Goal: Task Accomplishment & Management: Manage account settings

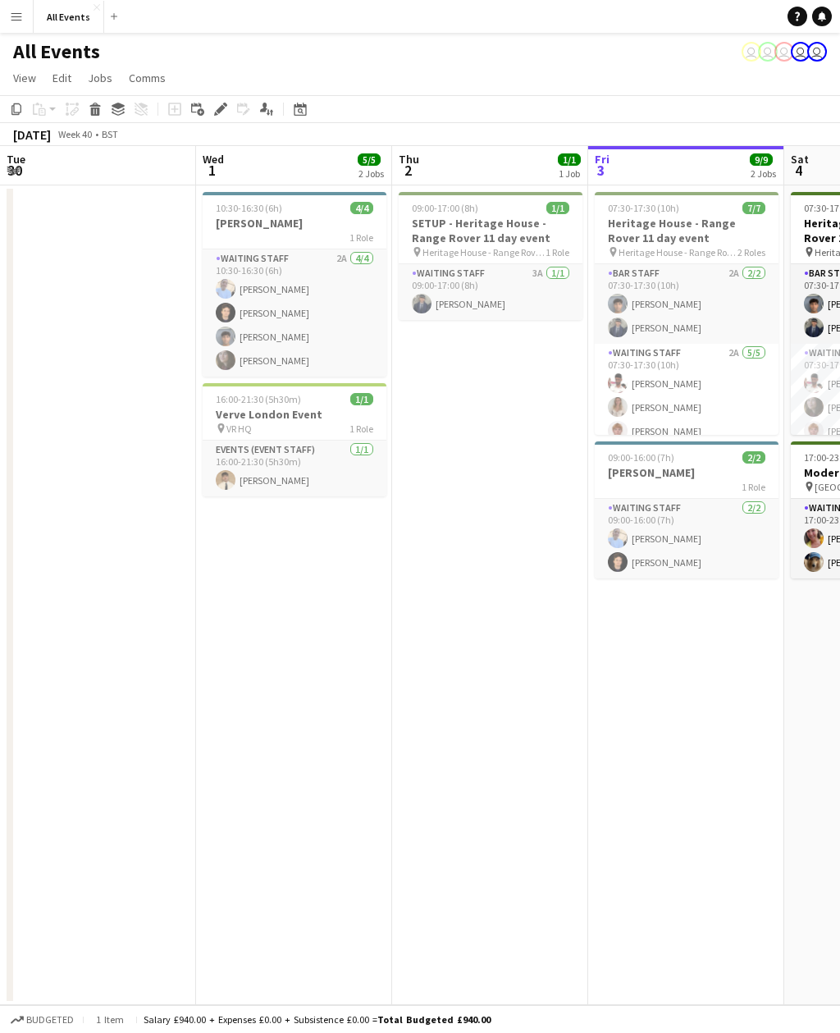
scroll to position [0, 392]
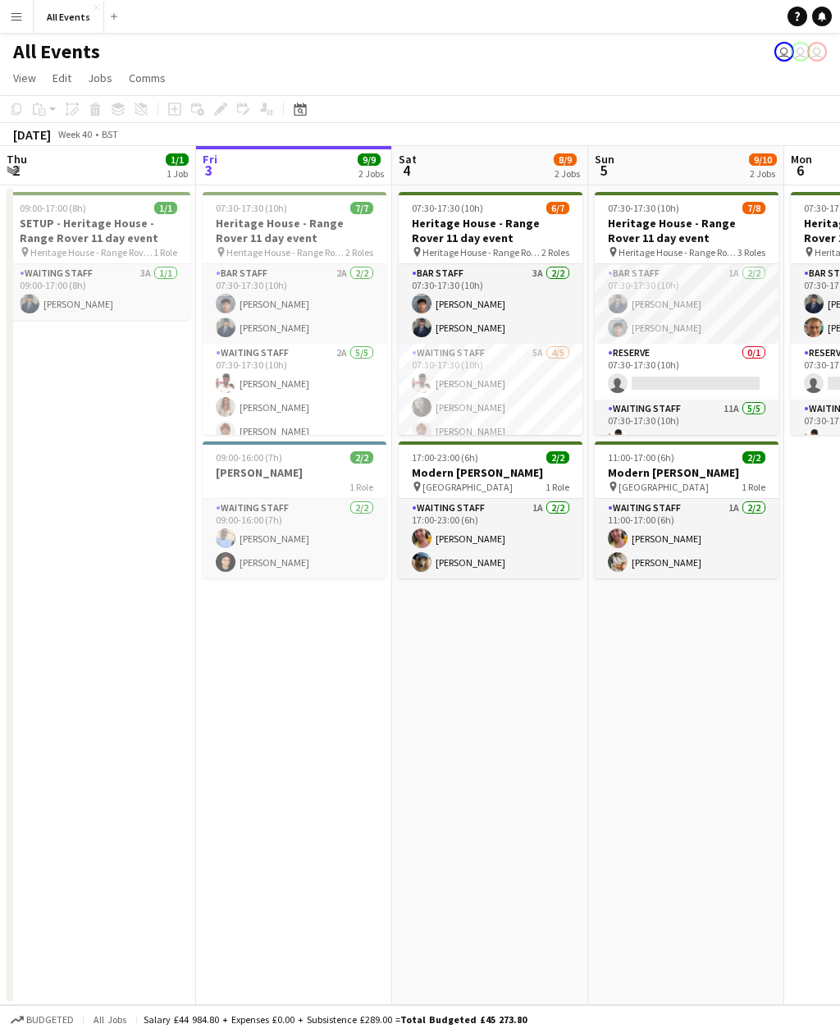
click at [515, 386] on app-card-role "Waiting Staff 5A 4/5 07:30-17:30 (10h) Ahmed Al-Khayat Flora McCullough lucas f…" at bounding box center [491, 419] width 184 height 151
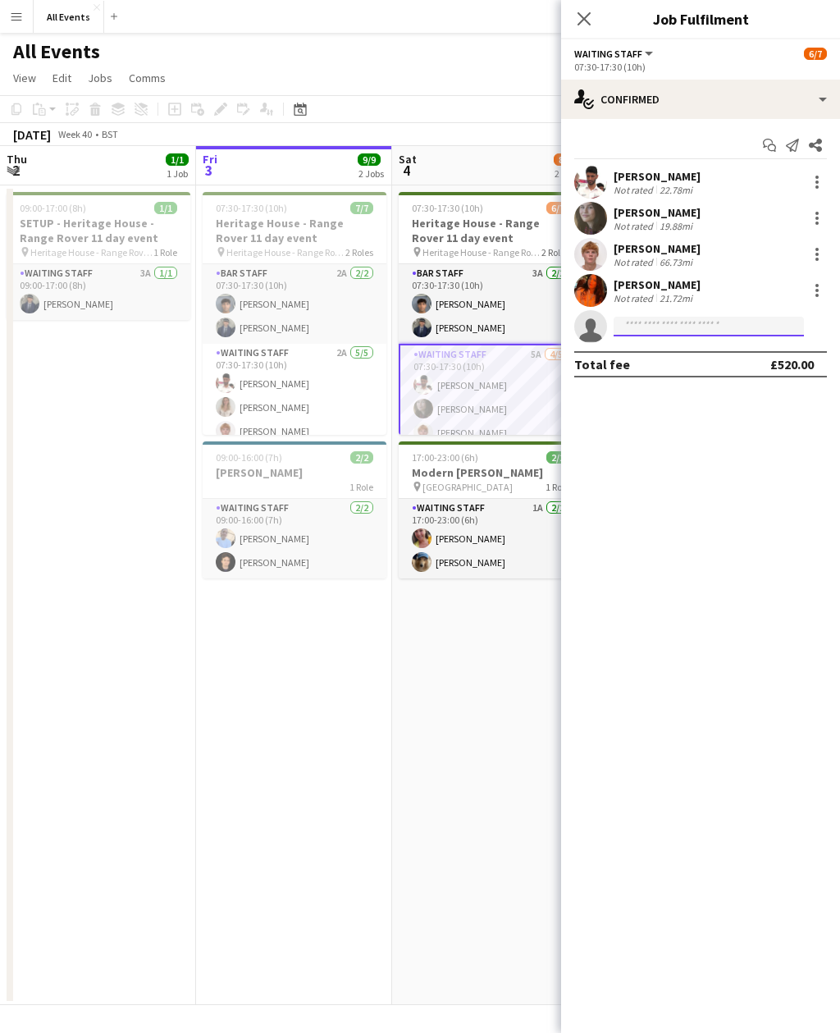
click at [680, 332] on input at bounding box center [709, 327] width 190 height 20
type input "***"
click at [726, 355] on span "Tanaka Chitsenga Invited" at bounding box center [709, 350] width 164 height 14
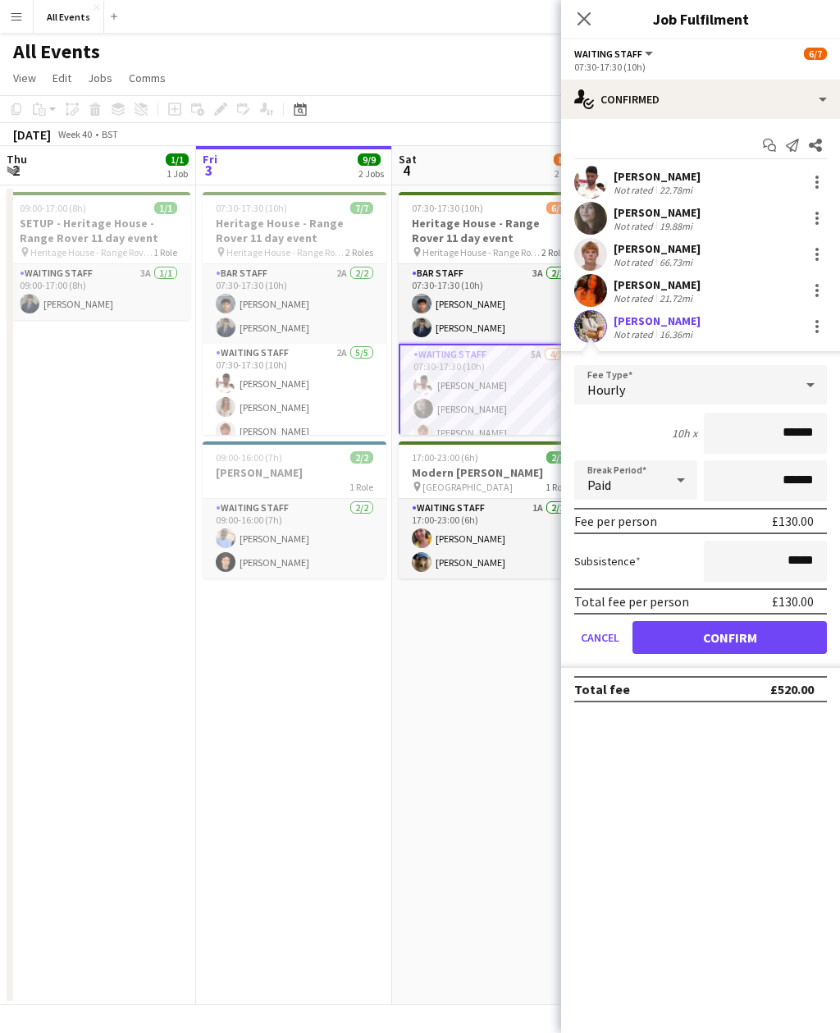
click at [703, 634] on button "Confirm" at bounding box center [730, 637] width 195 height 33
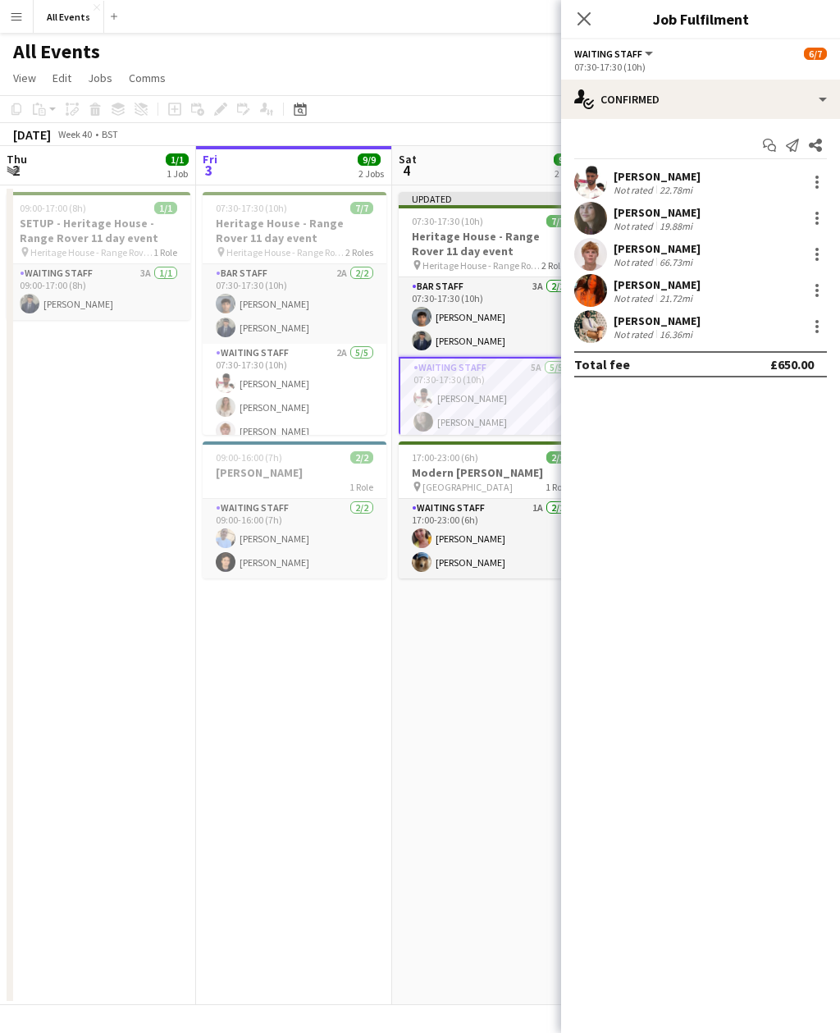
click at [497, 99] on app-toolbar "Copy Paste Paste Command V Paste with crew Command Shift V Paste linked Job Del…" at bounding box center [420, 109] width 840 height 28
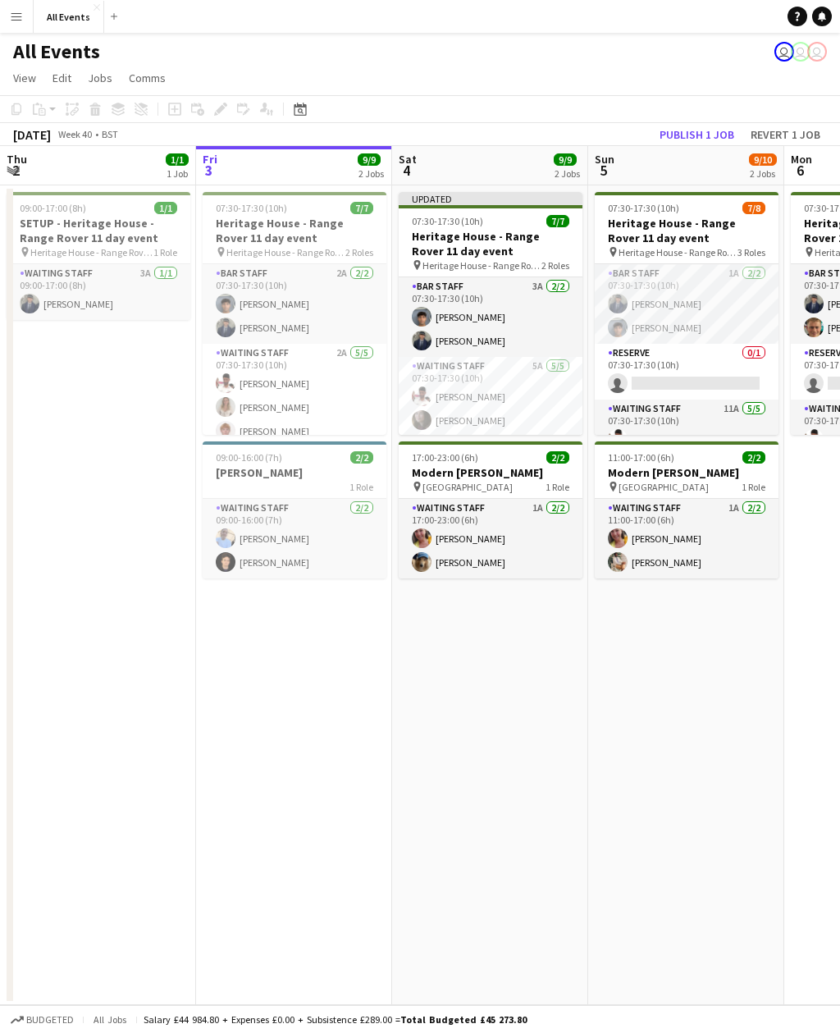
click at [799, 132] on button "Revert 1 job" at bounding box center [785, 134] width 83 height 21
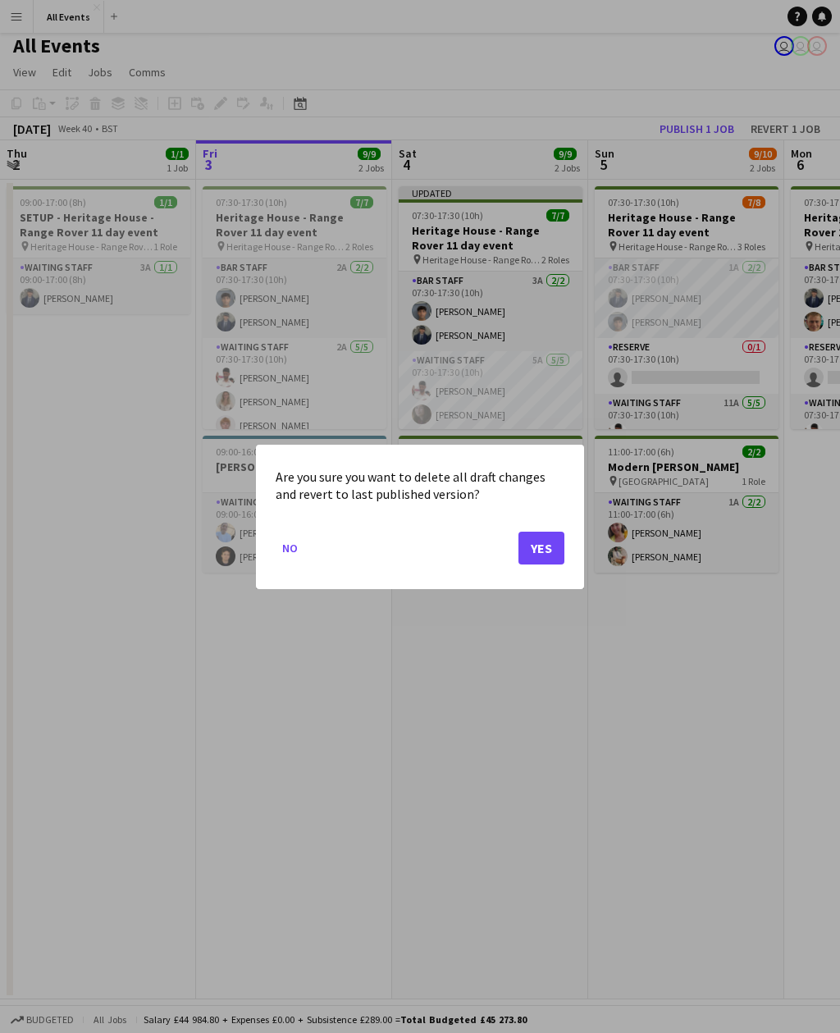
click at [546, 552] on button "Yes" at bounding box center [542, 547] width 46 height 33
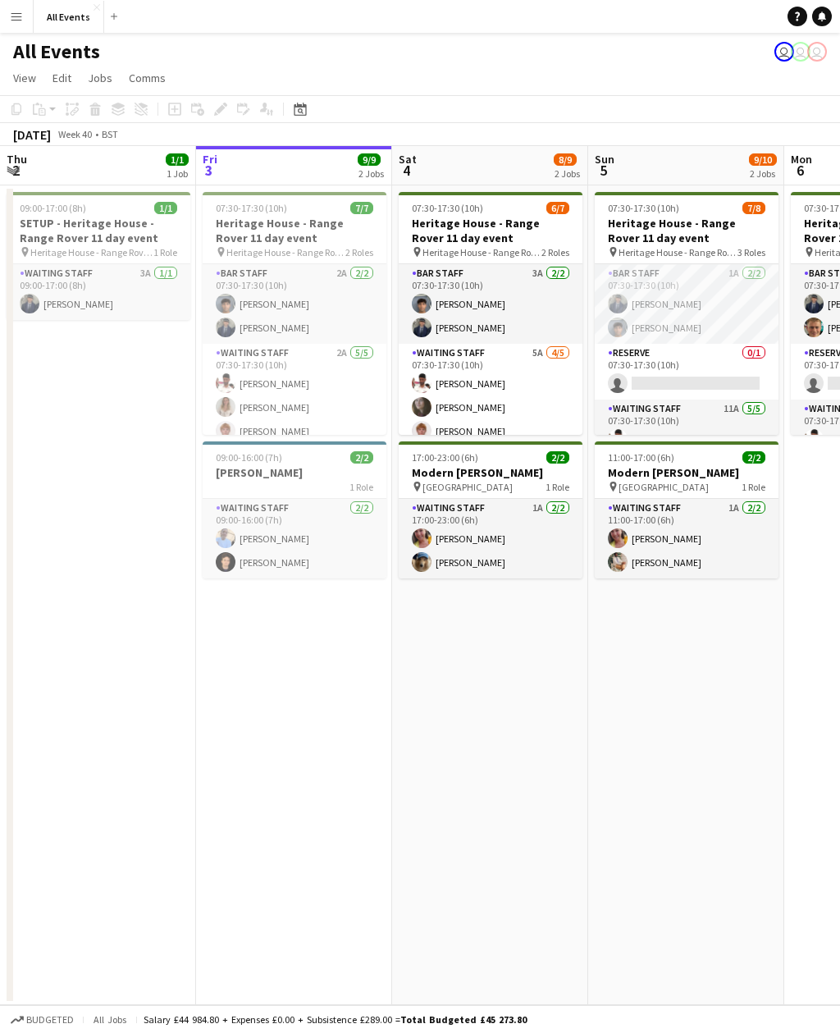
click at [545, 405] on app-card-role "Waiting Staff 5A 4/5 07:30-17:30 (10h) Ahmed Al-Khayat Flora McCullough lucas f…" at bounding box center [491, 419] width 184 height 151
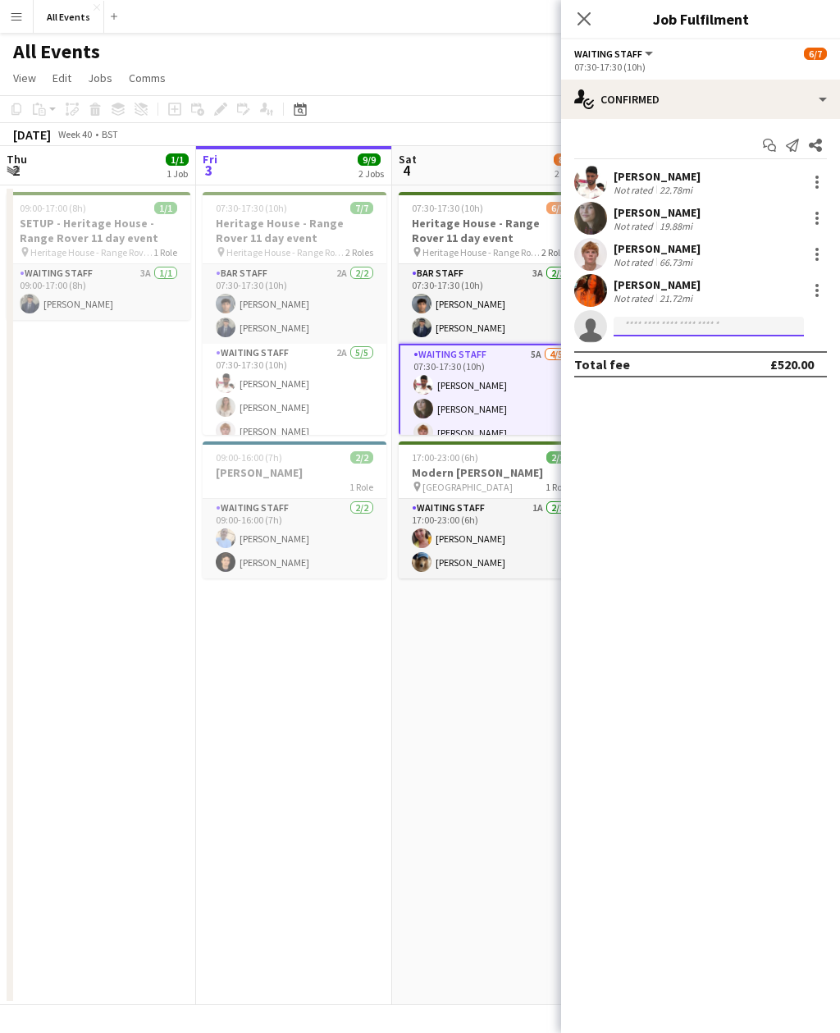
click at [736, 328] on input at bounding box center [709, 327] width 190 height 20
type input "***"
click at [722, 366] on span "tnk1998@outlook.com" at bounding box center [709, 363] width 164 height 13
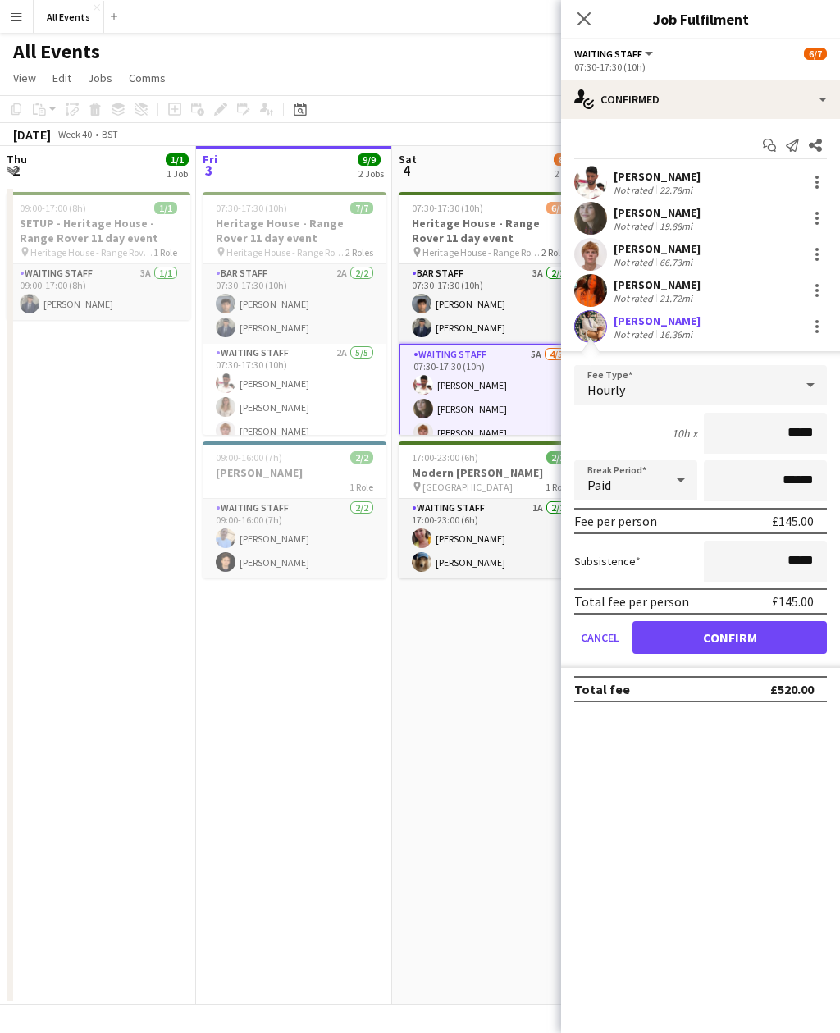
type input "*****"
click at [796, 549] on input "*****" at bounding box center [765, 561] width 123 height 41
type input "******"
click at [793, 641] on button "Confirm" at bounding box center [730, 637] width 195 height 33
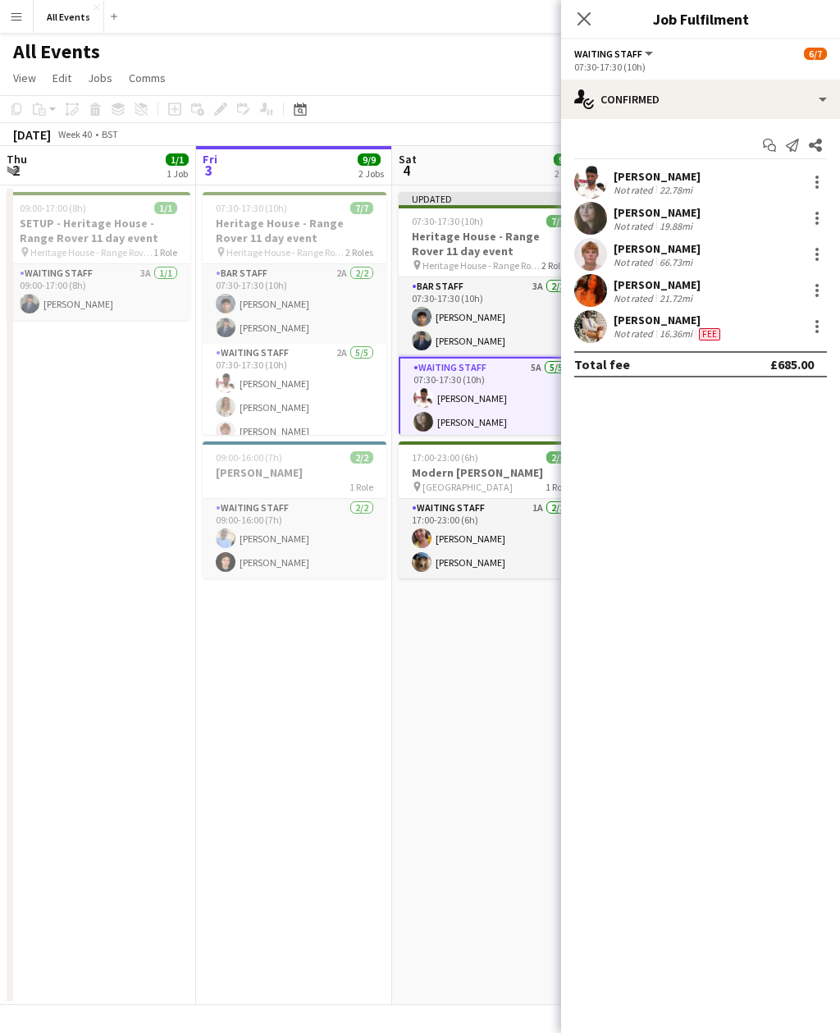
click at [488, 720] on app-date-cell "Updated 07:30-17:30 (10h) 7/7 Heritage House - Range Rover 11 day event pin Her…" at bounding box center [490, 595] width 196 height 820
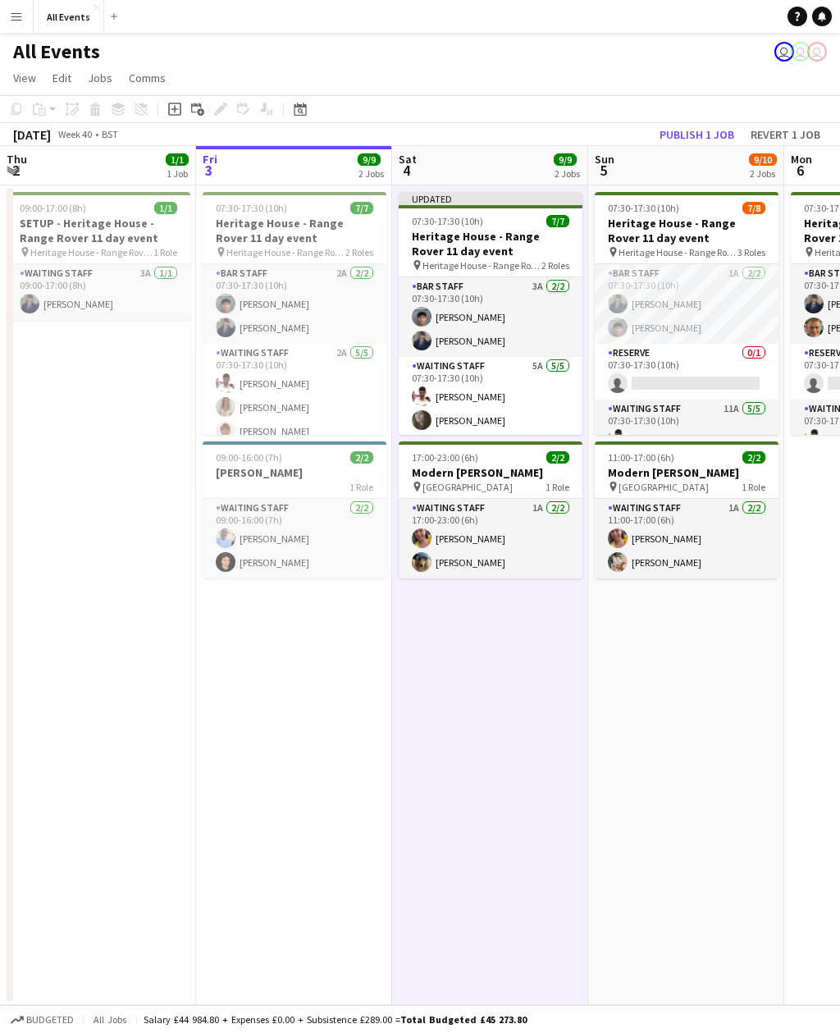
click at [713, 124] on button "Publish 1 job" at bounding box center [697, 134] width 88 height 21
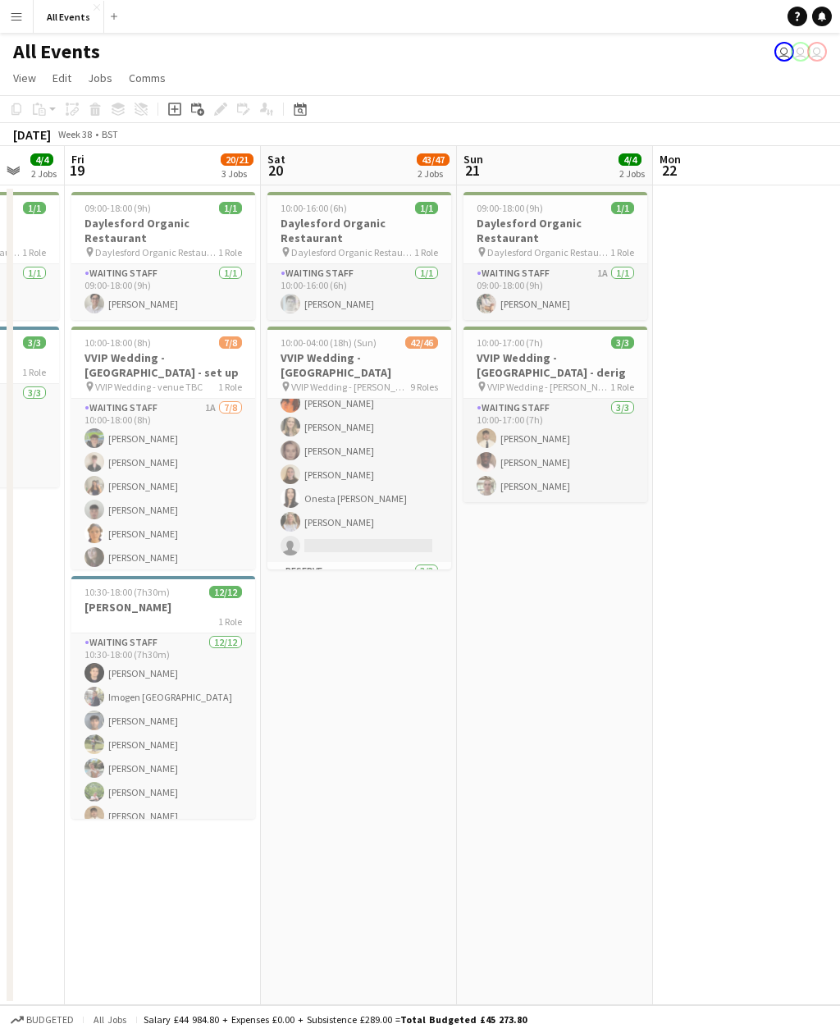
scroll to position [900, 0]
click at [833, 12] on div "Help Notifications" at bounding box center [814, 17] width 53 height 20
click at [822, 9] on link "Notifications" at bounding box center [823, 17] width 20 height 20
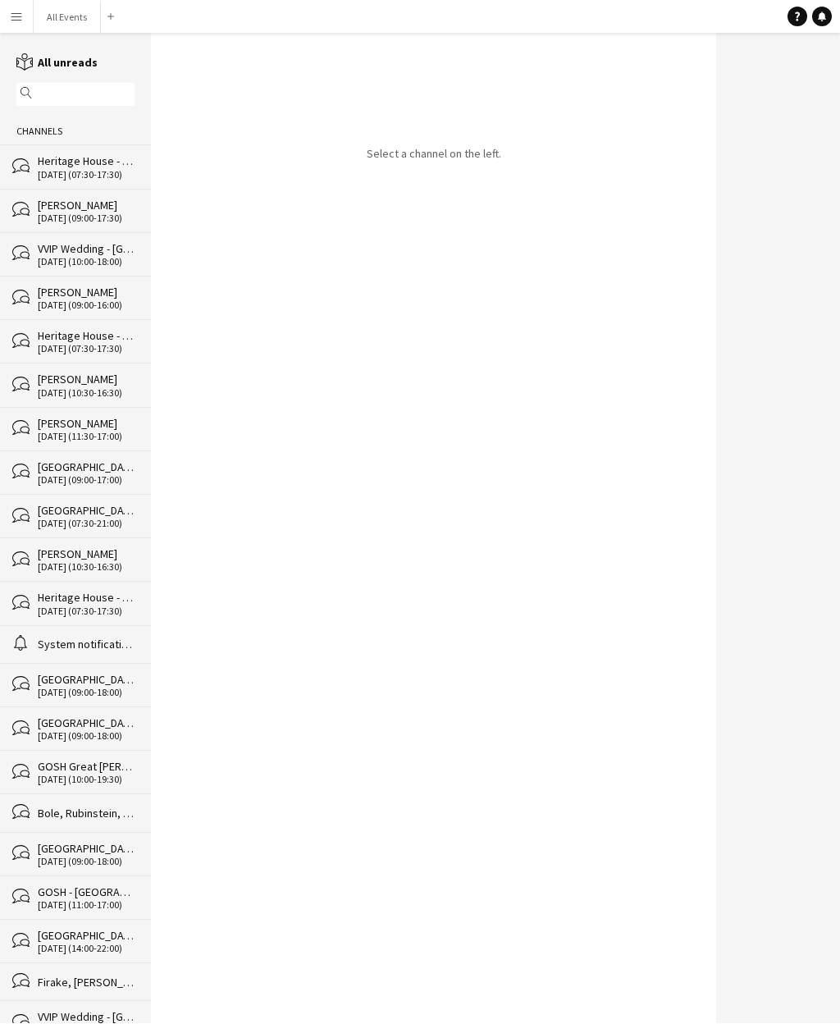
click at [106, 181] on div "04-10-2025 (07:30-17:30)" at bounding box center [86, 174] width 97 height 11
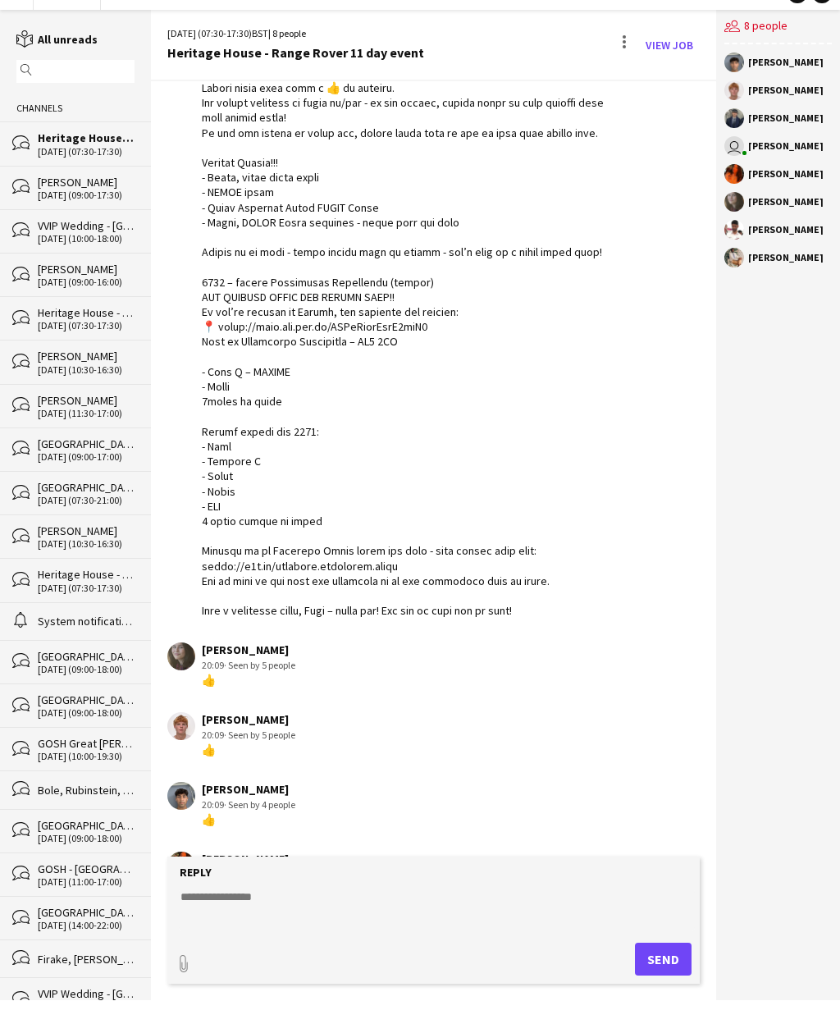
scroll to position [53, 0]
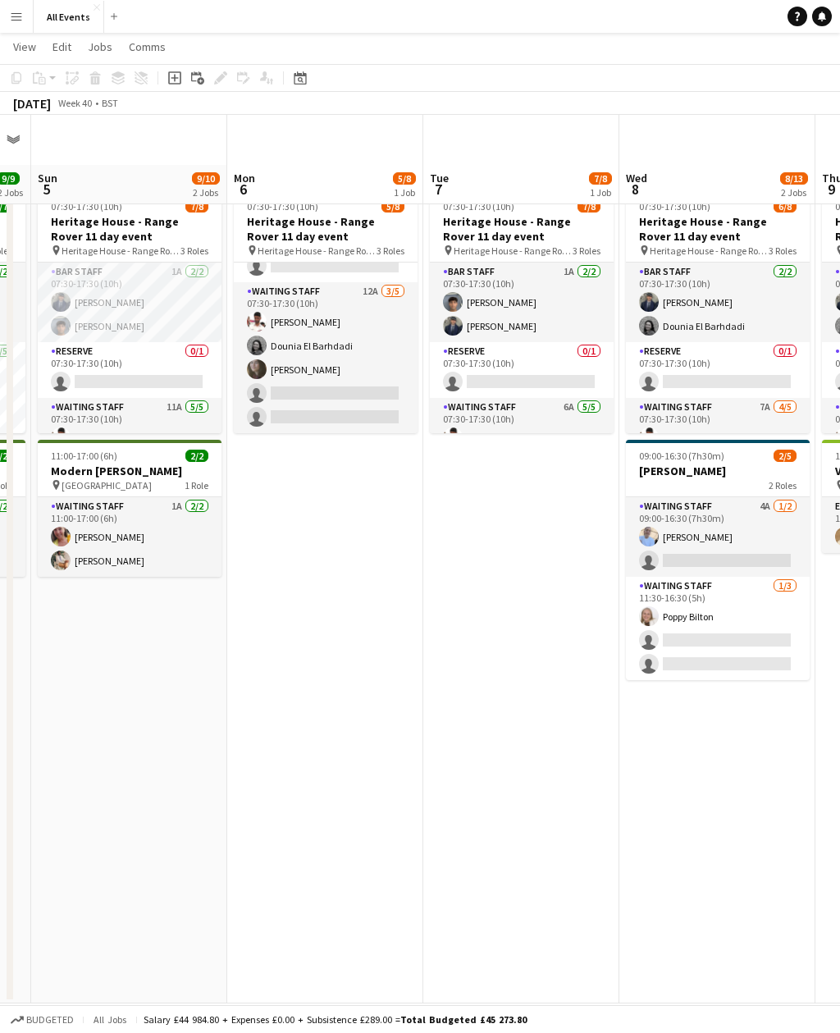
scroll to position [116, 0]
click at [354, 344] on app-card-role "Waiting Staff 12A 3/5 07:30-17:30 (10h) Ahmed Al-Khayat Dounia El Barhdadi Flor…" at bounding box center [326, 357] width 184 height 151
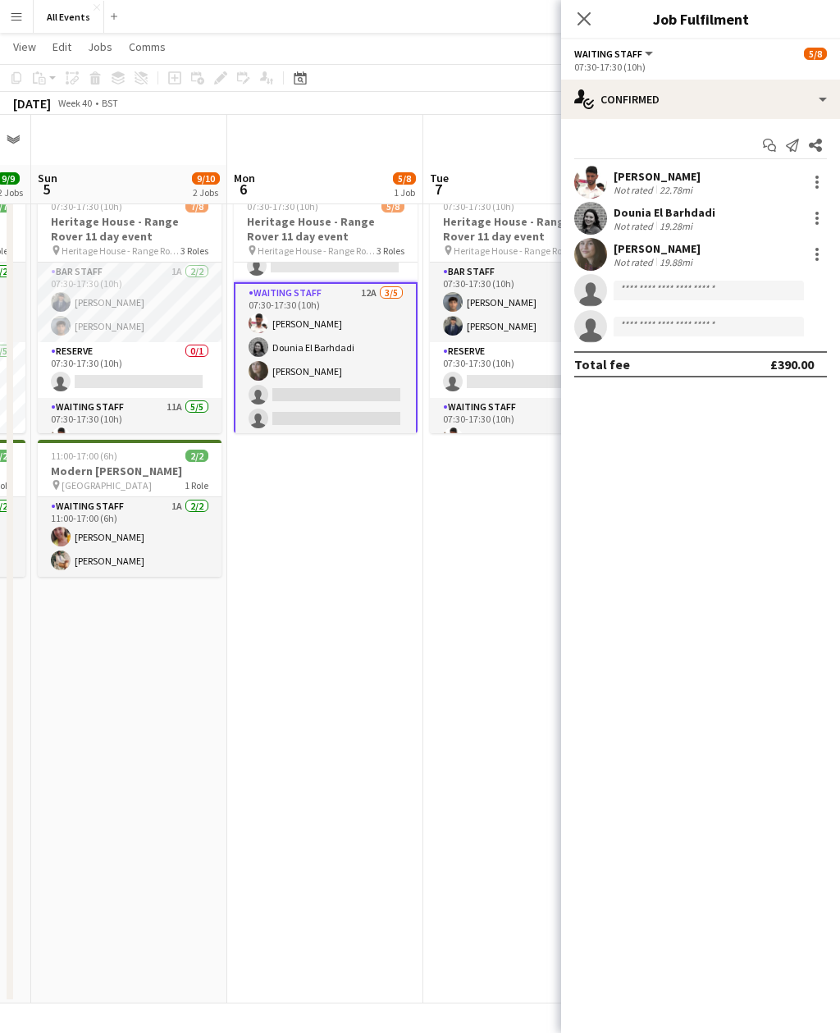
click at [336, 466] on app-date-cell "07:30-17:30 (10h) 5/8 Heritage House - Range Rover 11 day event pin Heritage Ho…" at bounding box center [325, 594] width 196 height 820
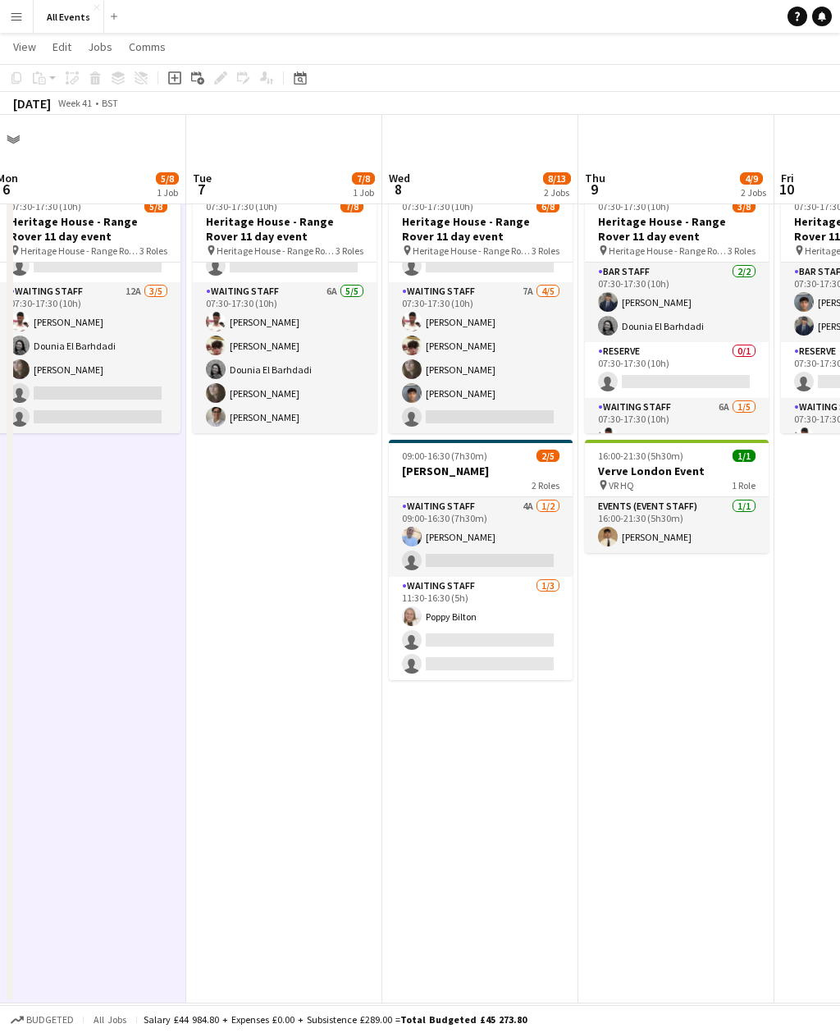
click at [520, 497] on app-card-role "Waiting Staff 4A 1/2 09:00-16:30 (7h30m) Bethany Cook single-neutral-actions" at bounding box center [481, 537] width 184 height 80
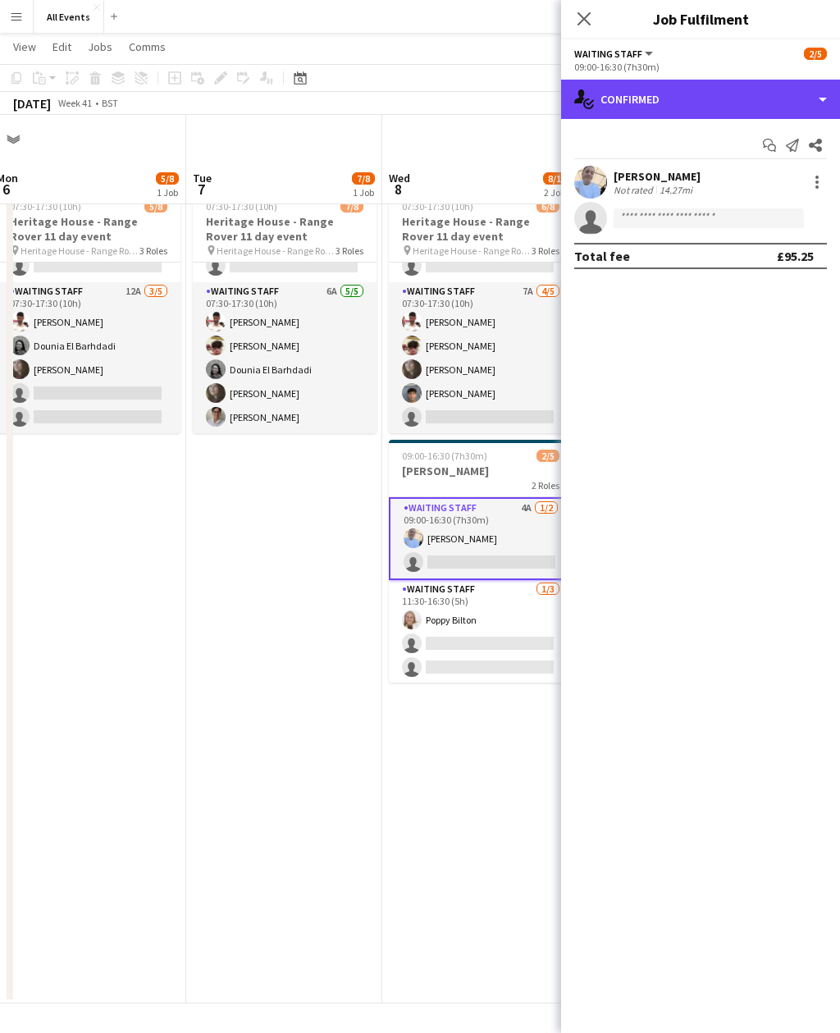
click at [807, 92] on div "single-neutral-actions-check-2 Confirmed" at bounding box center [700, 99] width 279 height 39
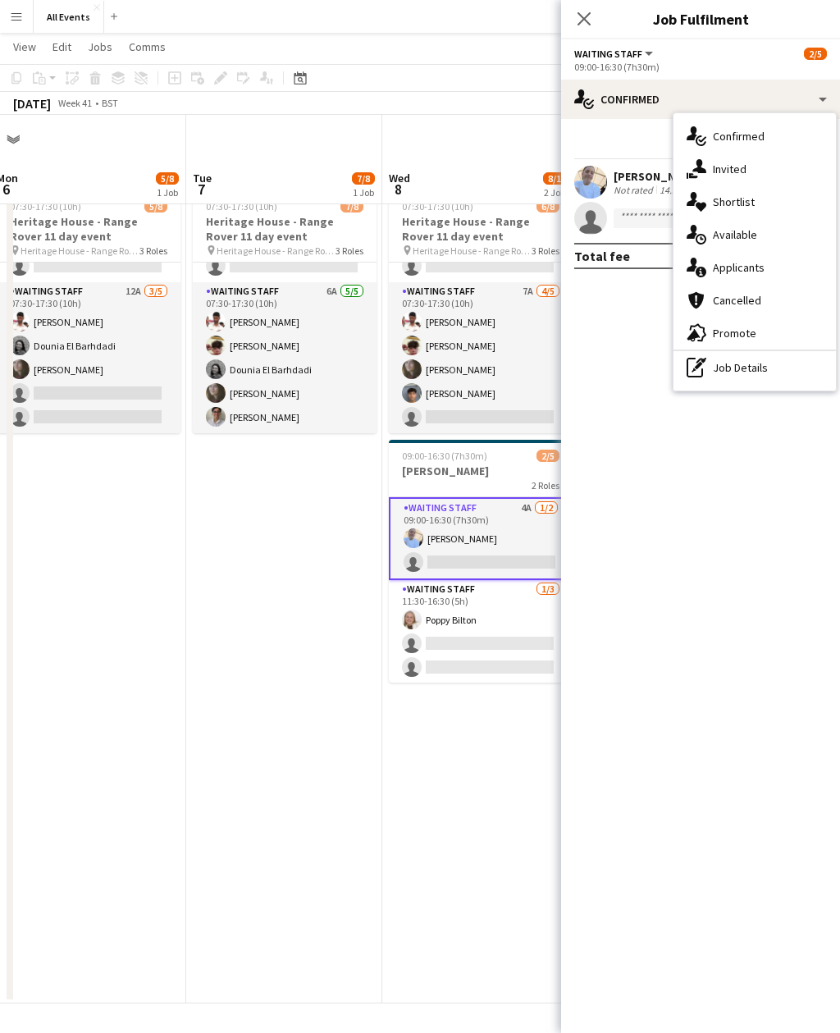
click at [772, 271] on div "single-neutral-actions-information Applicants" at bounding box center [755, 267] width 163 height 33
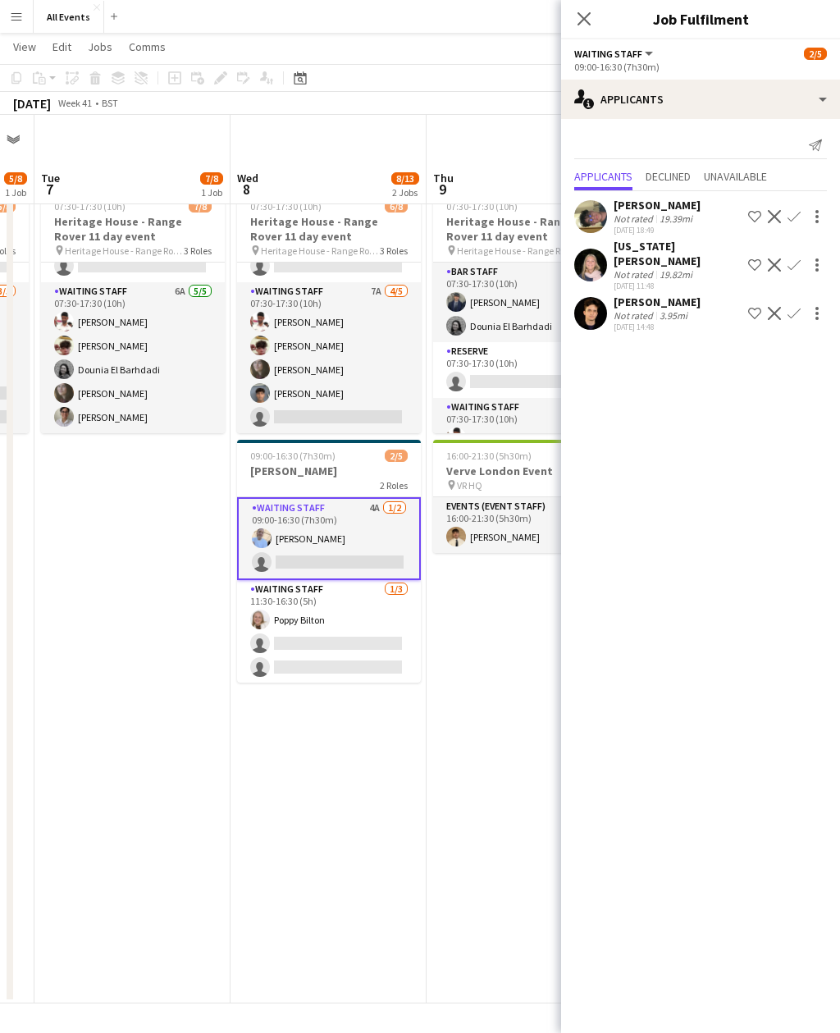
click at [397, 358] on app-card-role "Waiting Staff 7A 4/5 07:30-17:30 (10h) Ahmed Al-Khayat Christopher Carradine Fl…" at bounding box center [329, 357] width 184 height 151
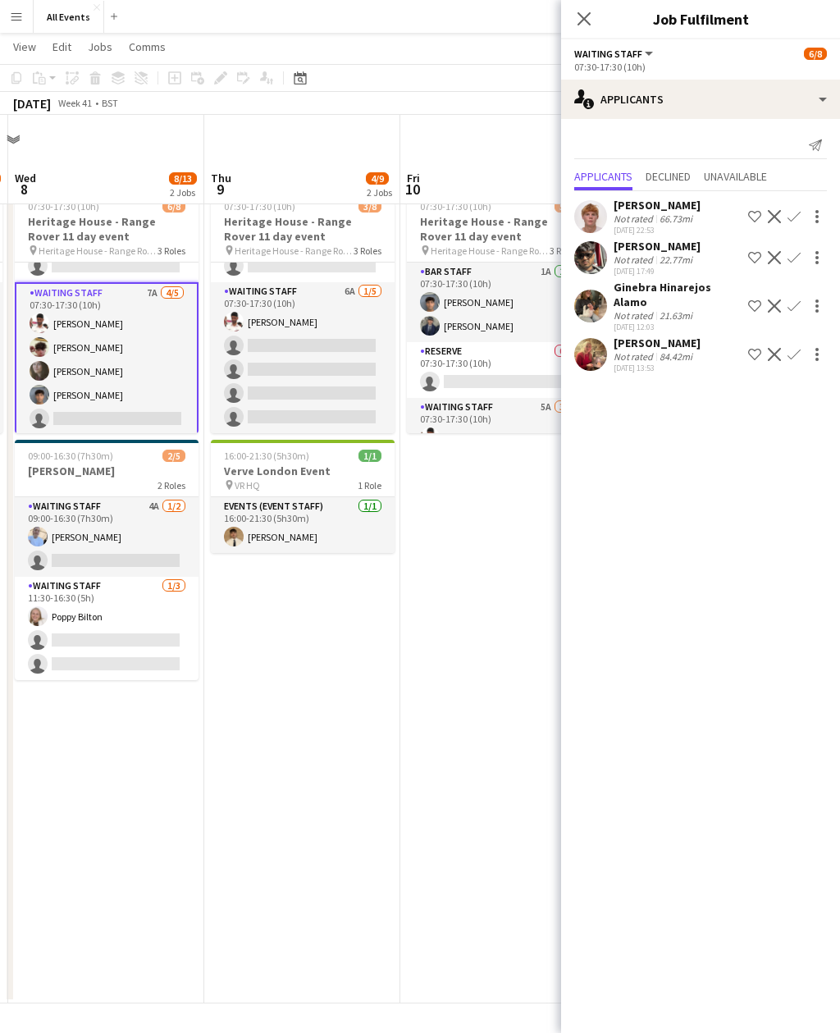
click at [369, 337] on app-card-role "Waiting Staff 6A 1/5 07:30-17:30 (10h) Ahmed Al-Khayat single-neutral-actions s…" at bounding box center [303, 357] width 184 height 151
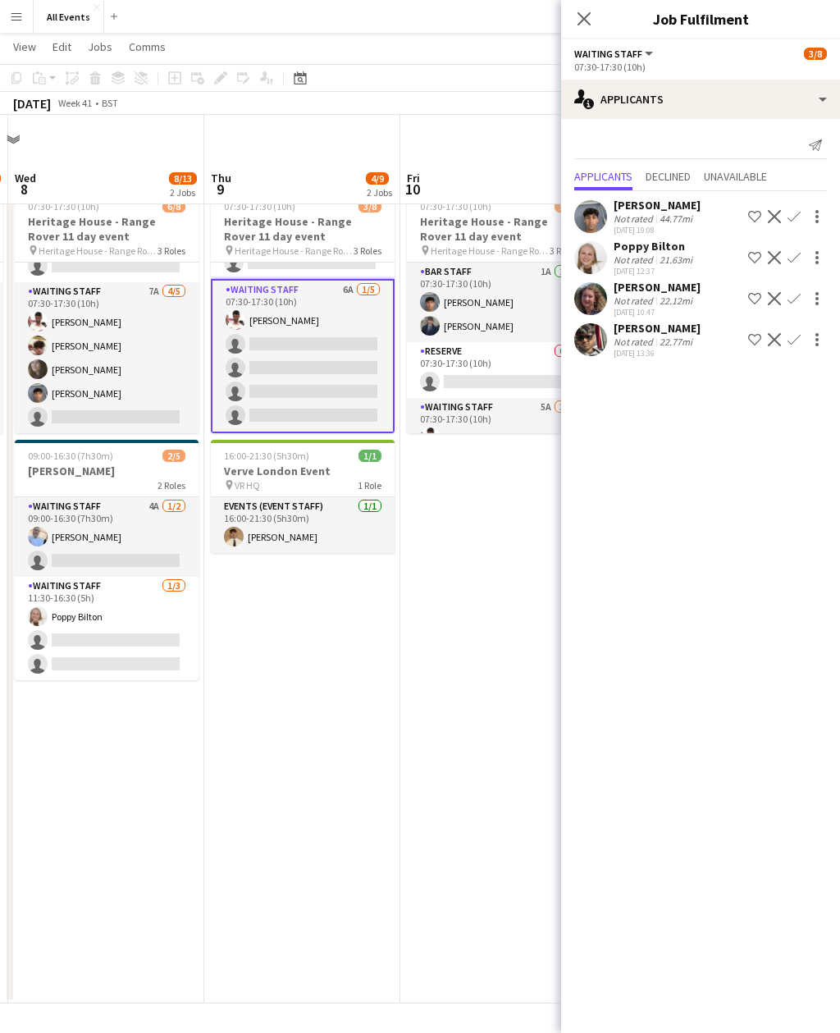
scroll to position [119, 0]
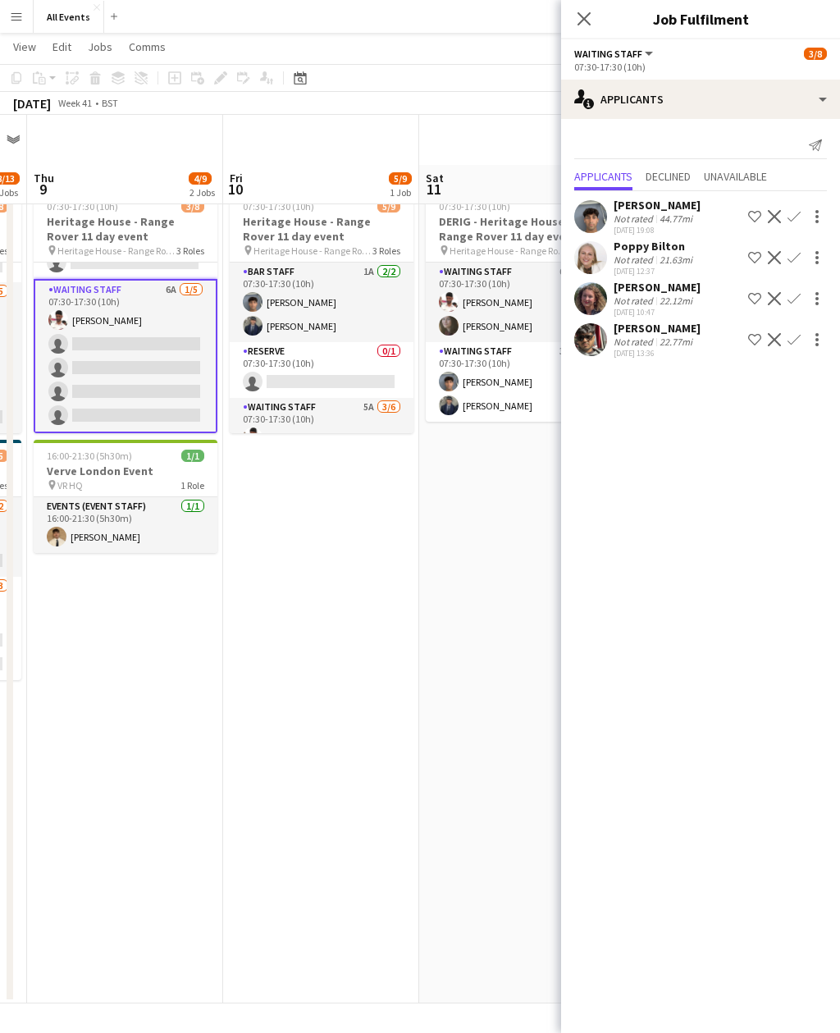
click at [381, 342] on app-card-role "Reserve 0/1 07:30-17:30 (10h) single-neutral-actions" at bounding box center [322, 370] width 184 height 56
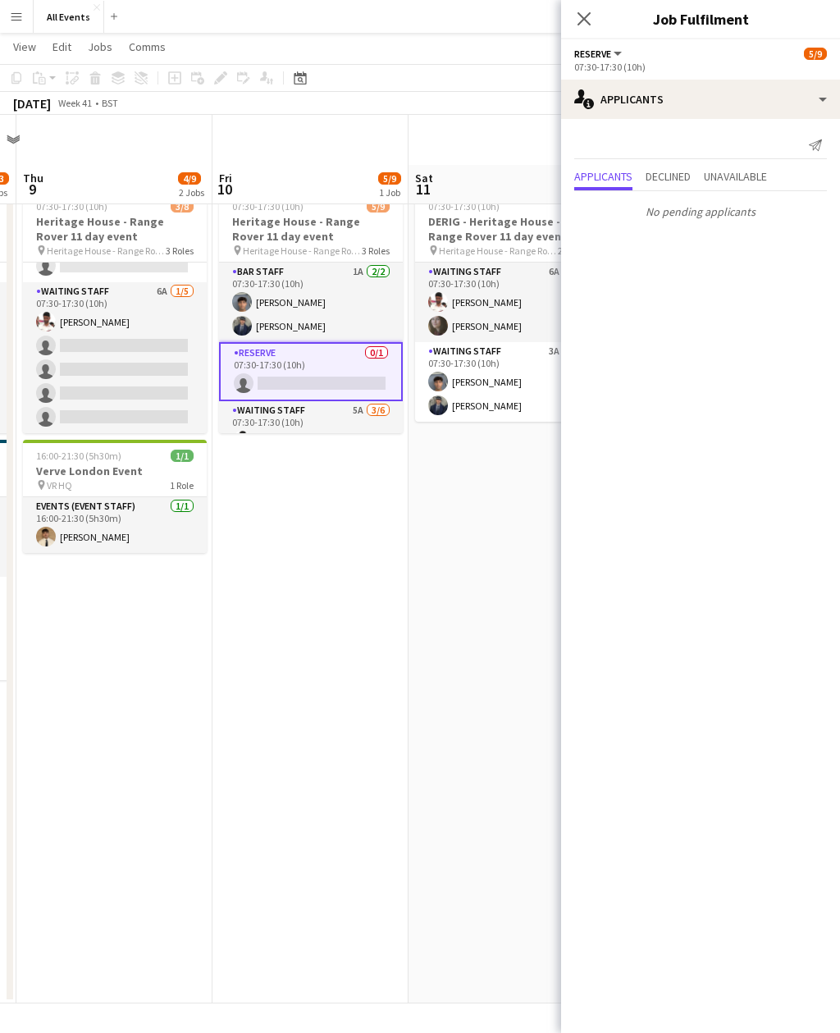
click at [388, 342] on app-card-role "Reserve 0/1 07:30-17:30 (10h) single-neutral-actions" at bounding box center [311, 371] width 184 height 59
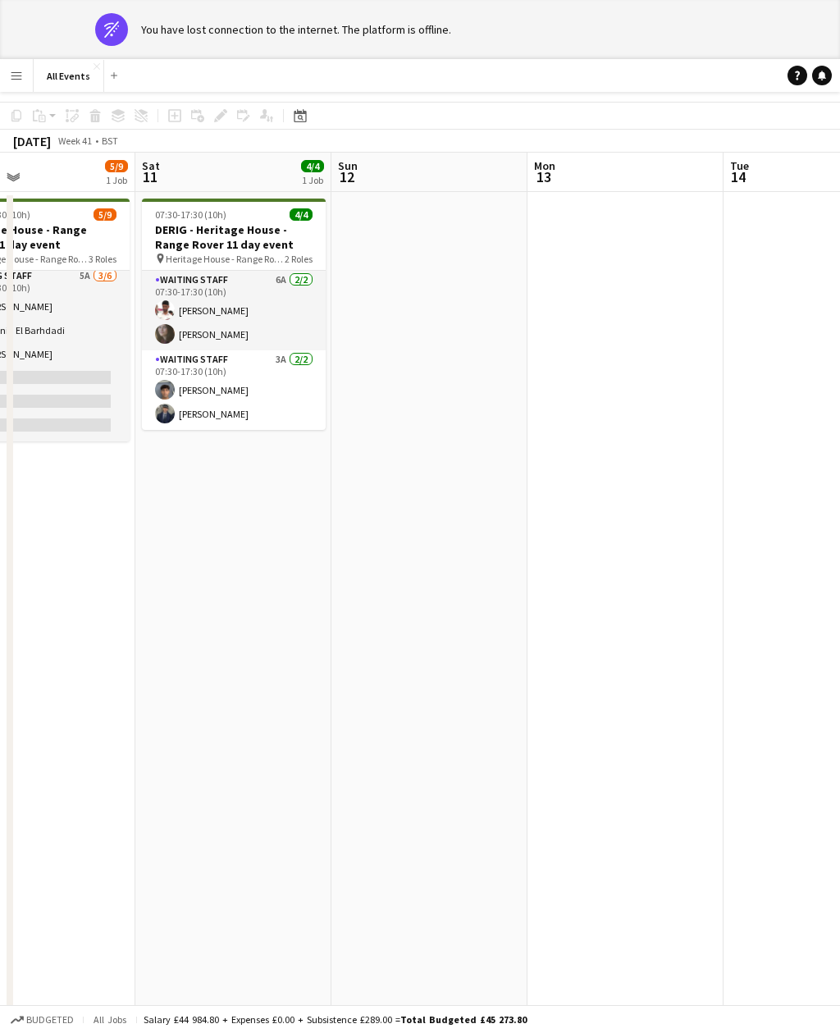
scroll to position [0, 0]
